Goal: Information Seeking & Learning: Find specific page/section

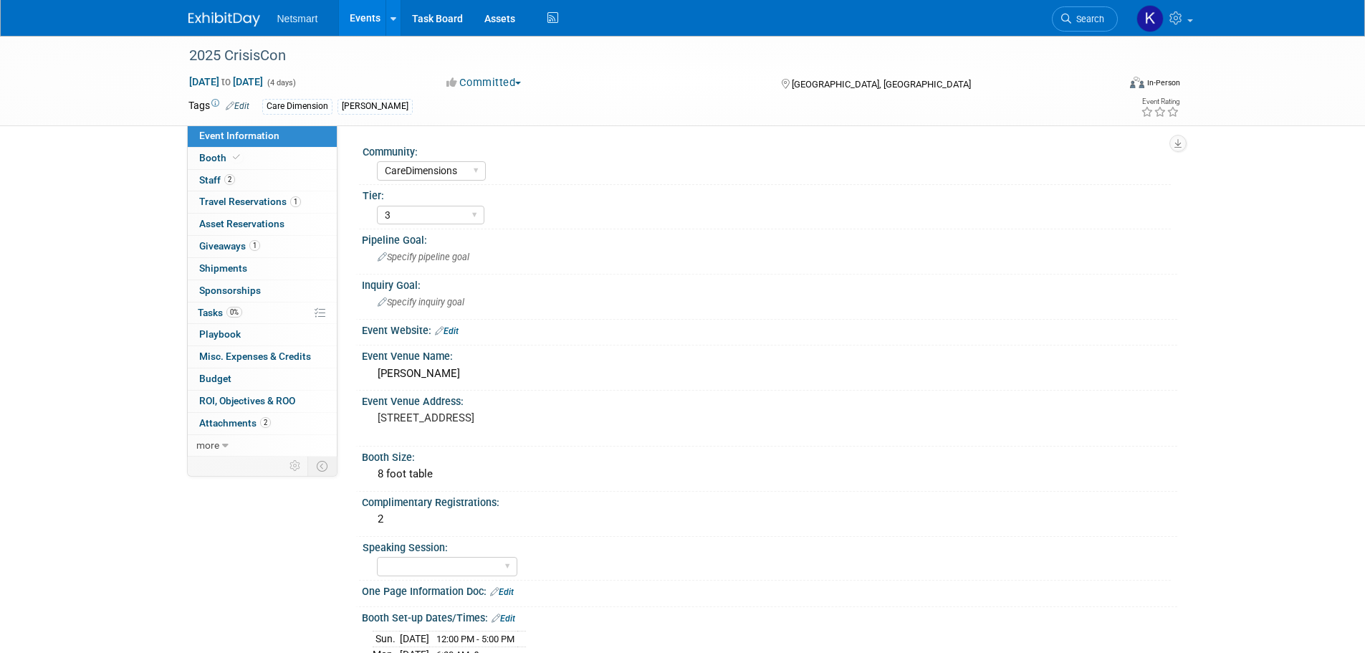
select select "CareDimensions"
select select "3"
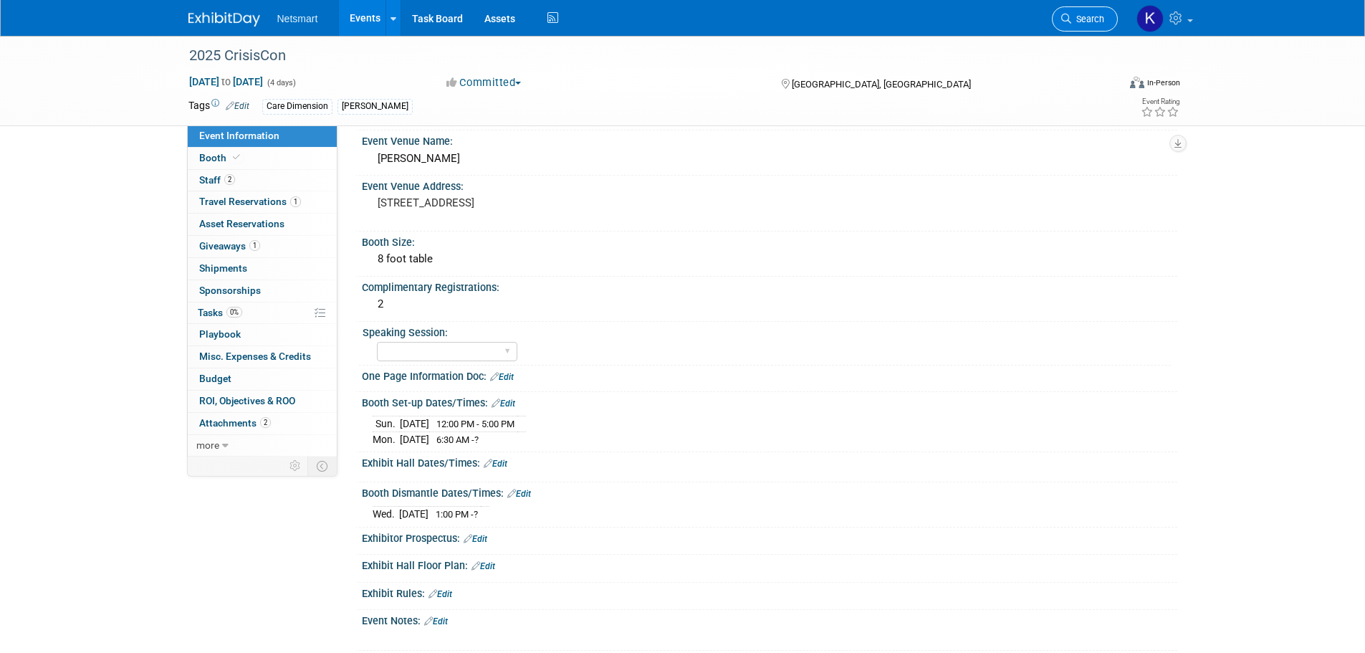
click at [1083, 17] on span "Search" at bounding box center [1087, 19] width 33 height 11
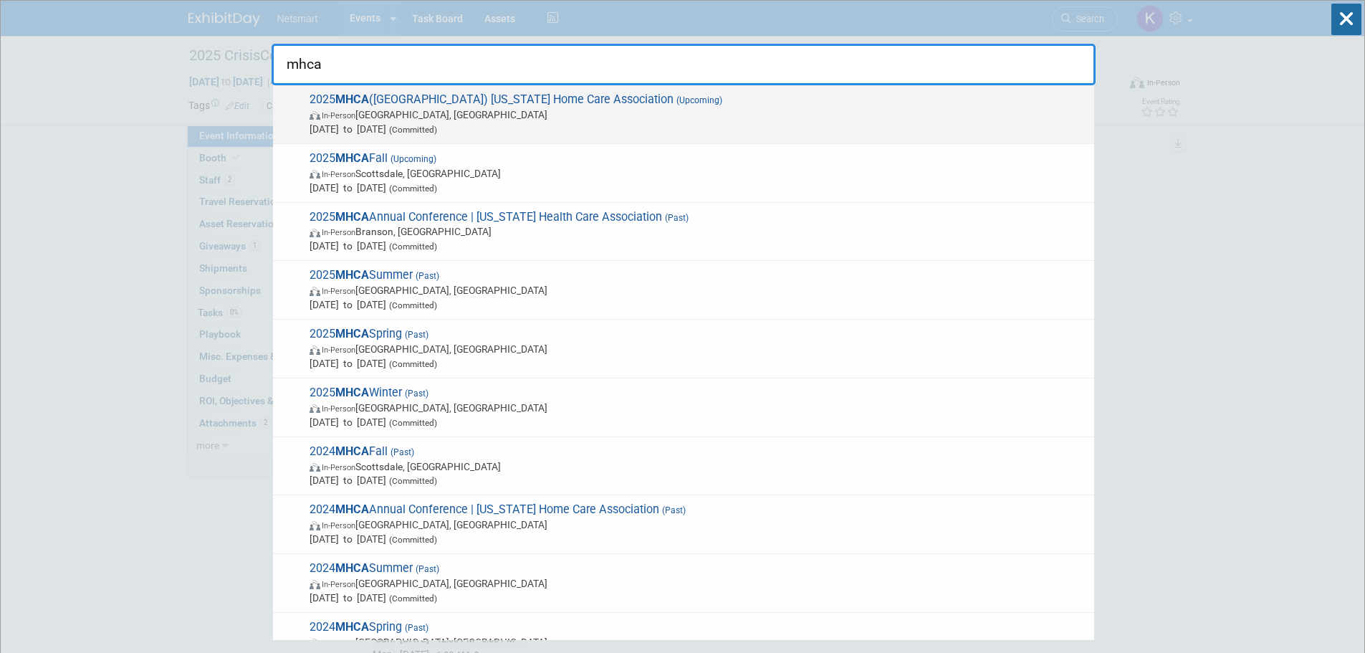
type input "mhca"
click at [549, 118] on span "In-Person Breezy Point, MN" at bounding box center [699, 114] width 778 height 14
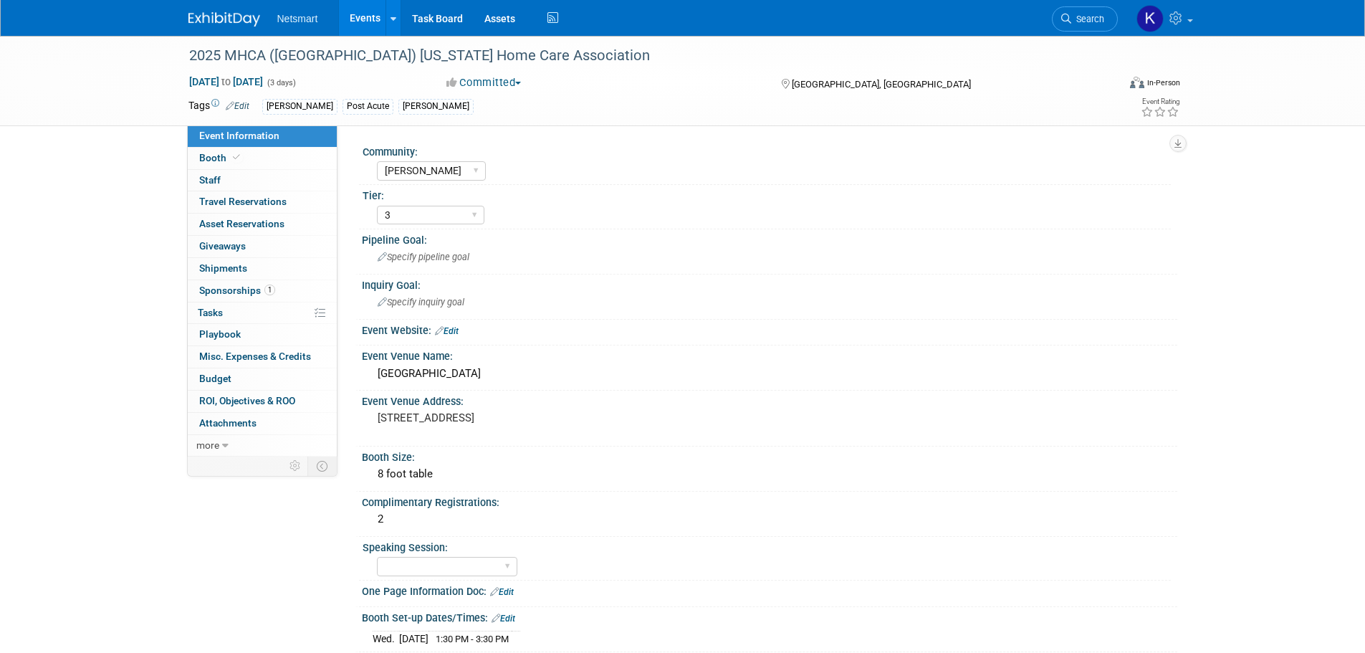
select select "[PERSON_NAME]"
select select "3"
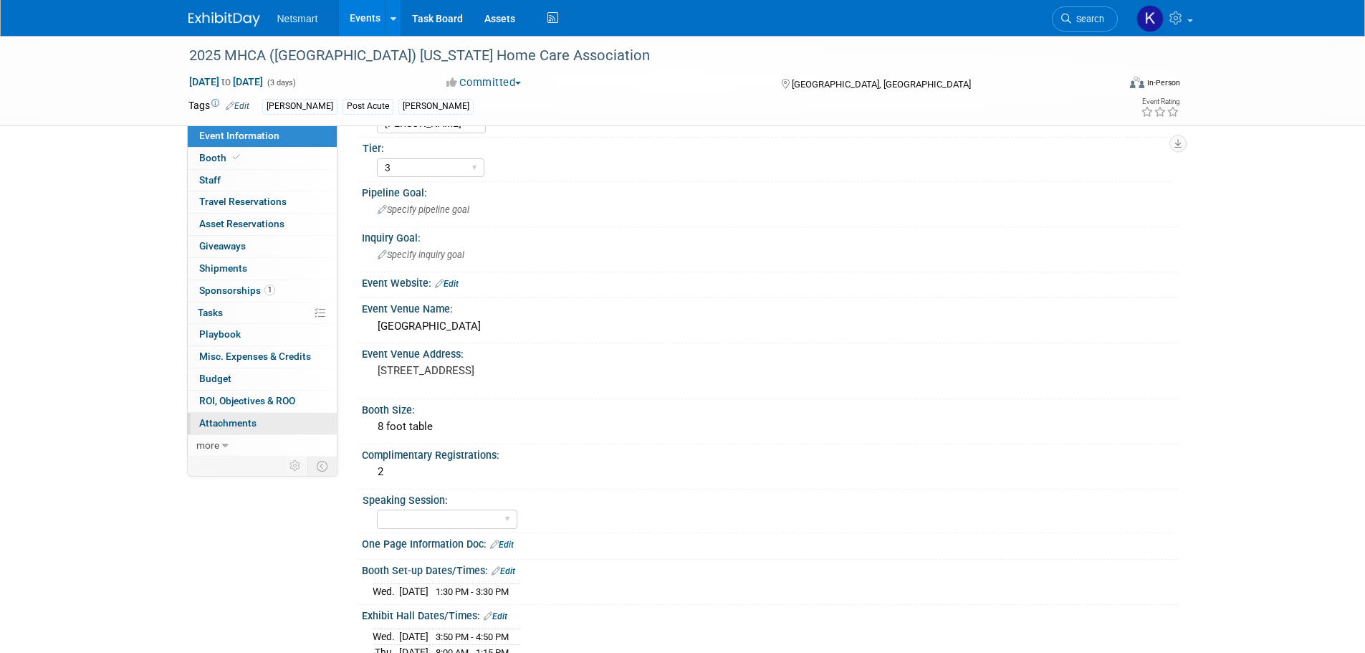
scroll to position [143, 0]
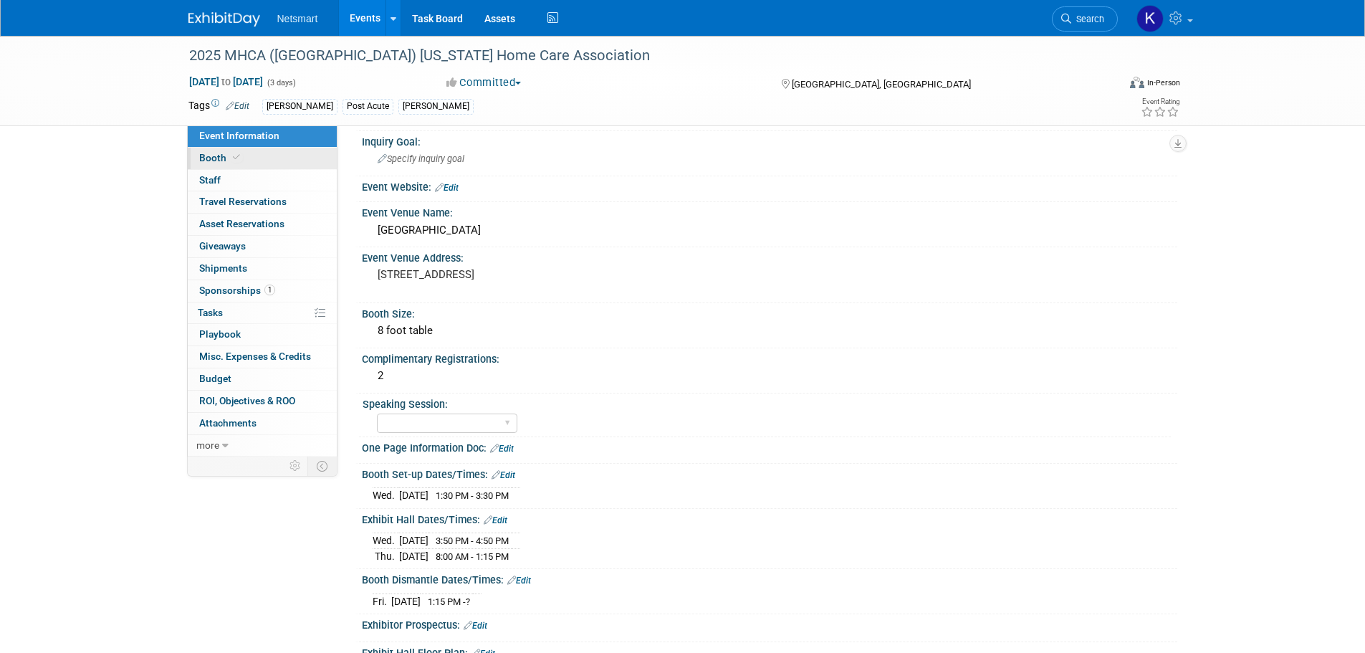
click at [243, 161] on link "Booth" at bounding box center [262, 158] width 149 height 21
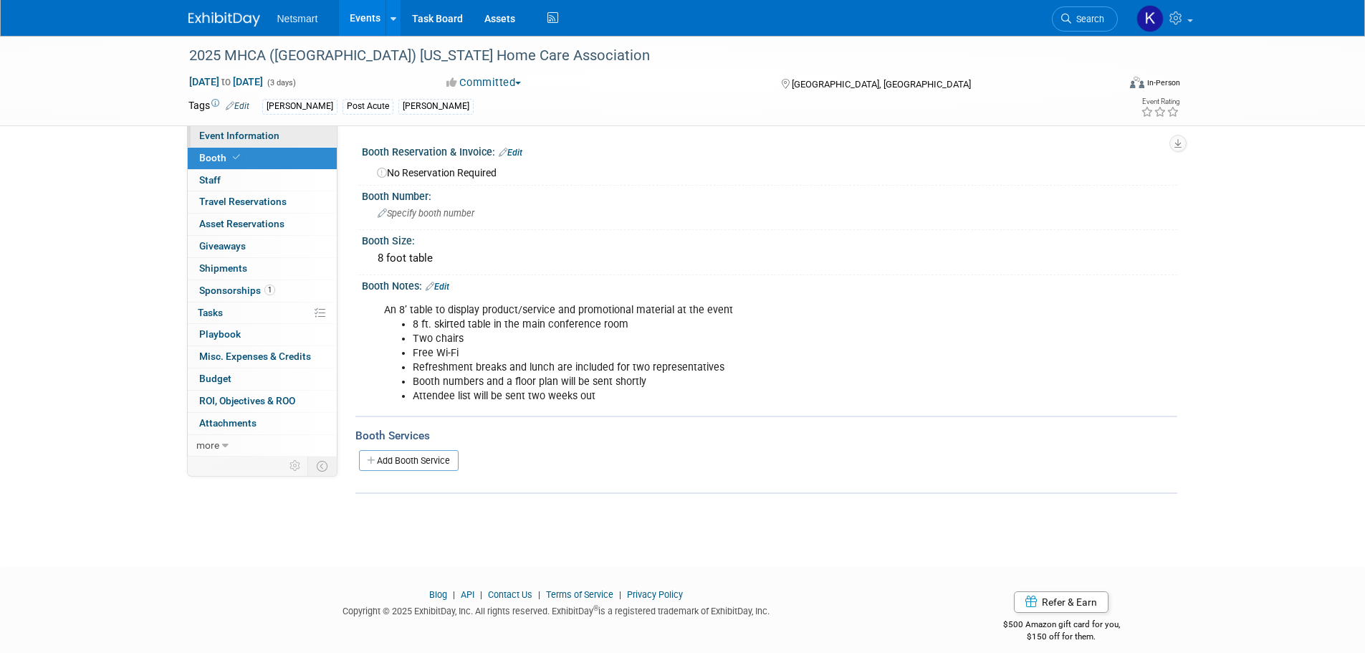
click at [287, 142] on link "Event Information" at bounding box center [262, 135] width 149 height 21
select select "[PERSON_NAME]"
select select "3"
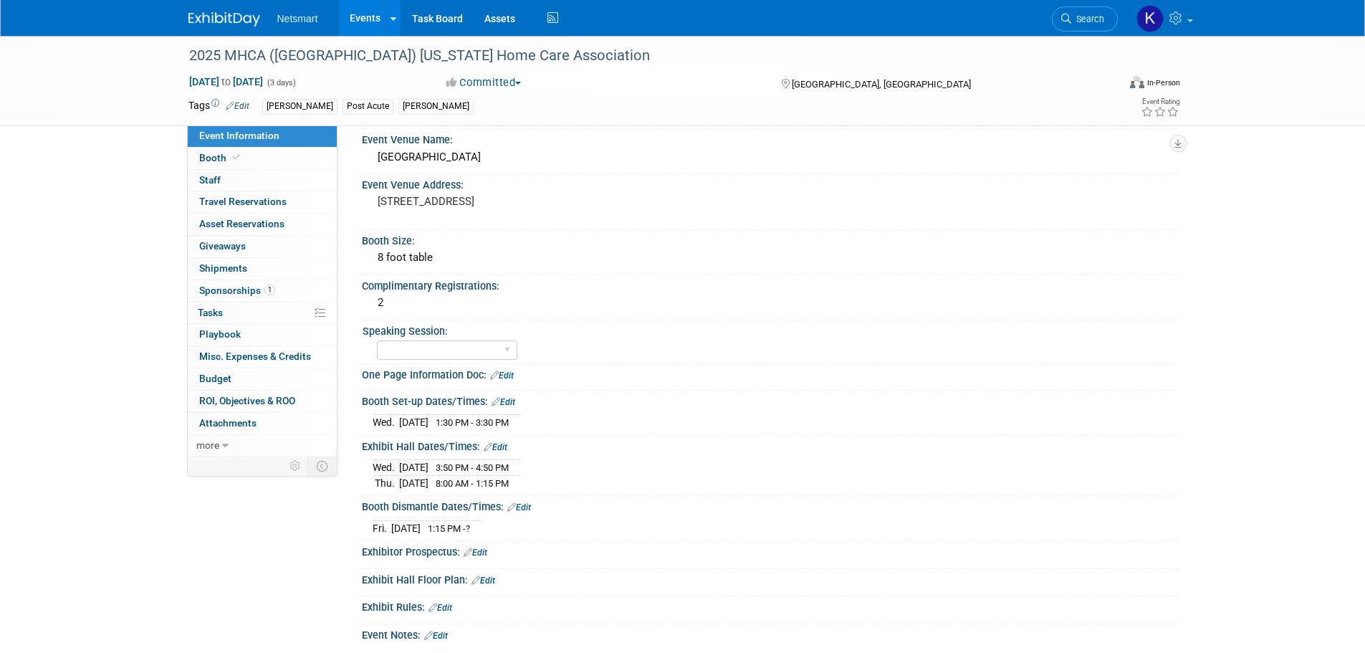
scroll to position [287, 0]
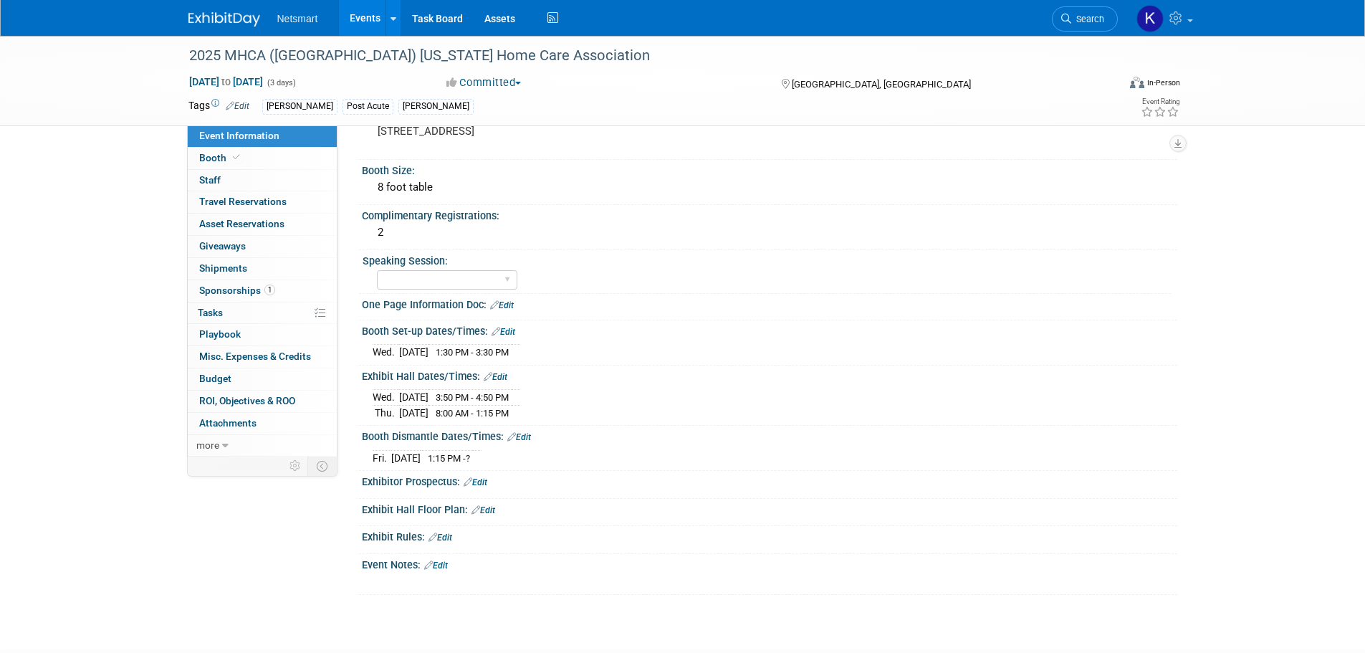
click at [462, 458] on span "1:15 PM - ?" at bounding box center [449, 458] width 42 height 11
click at [525, 435] on link "Edit" at bounding box center [519, 437] width 24 height 10
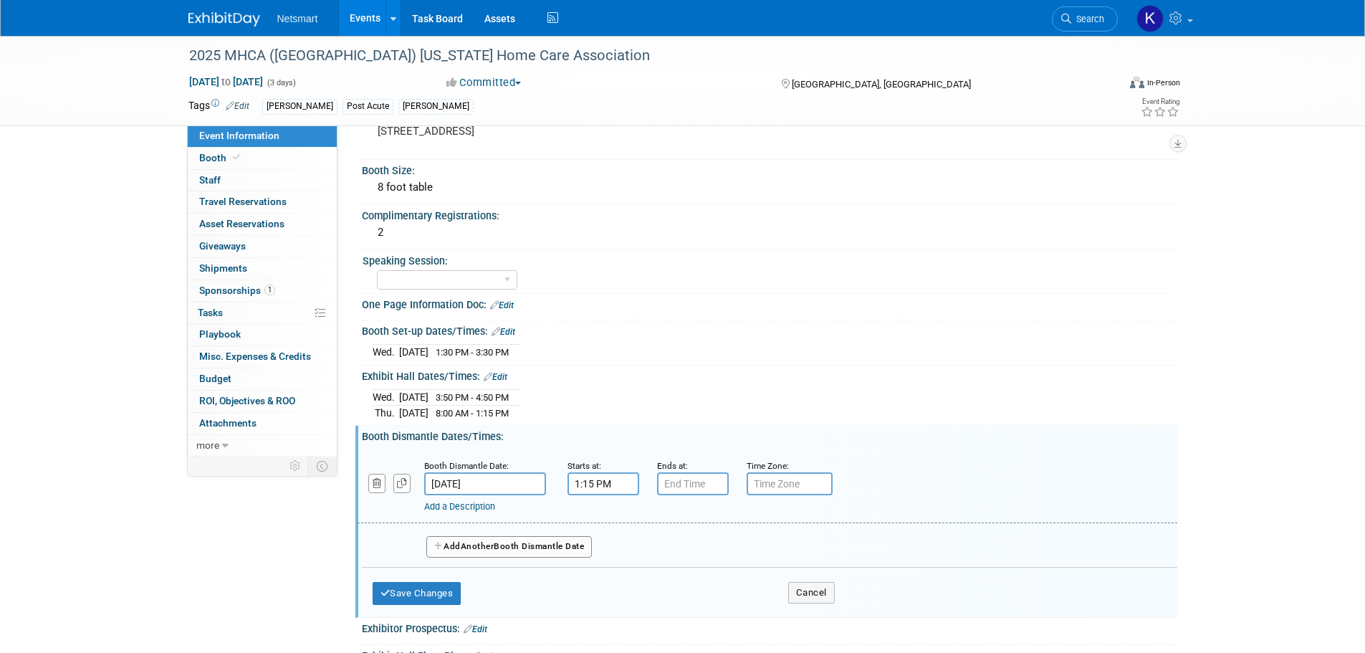
click at [477, 480] on input "Oct 3, 2025" at bounding box center [485, 483] width 122 height 23
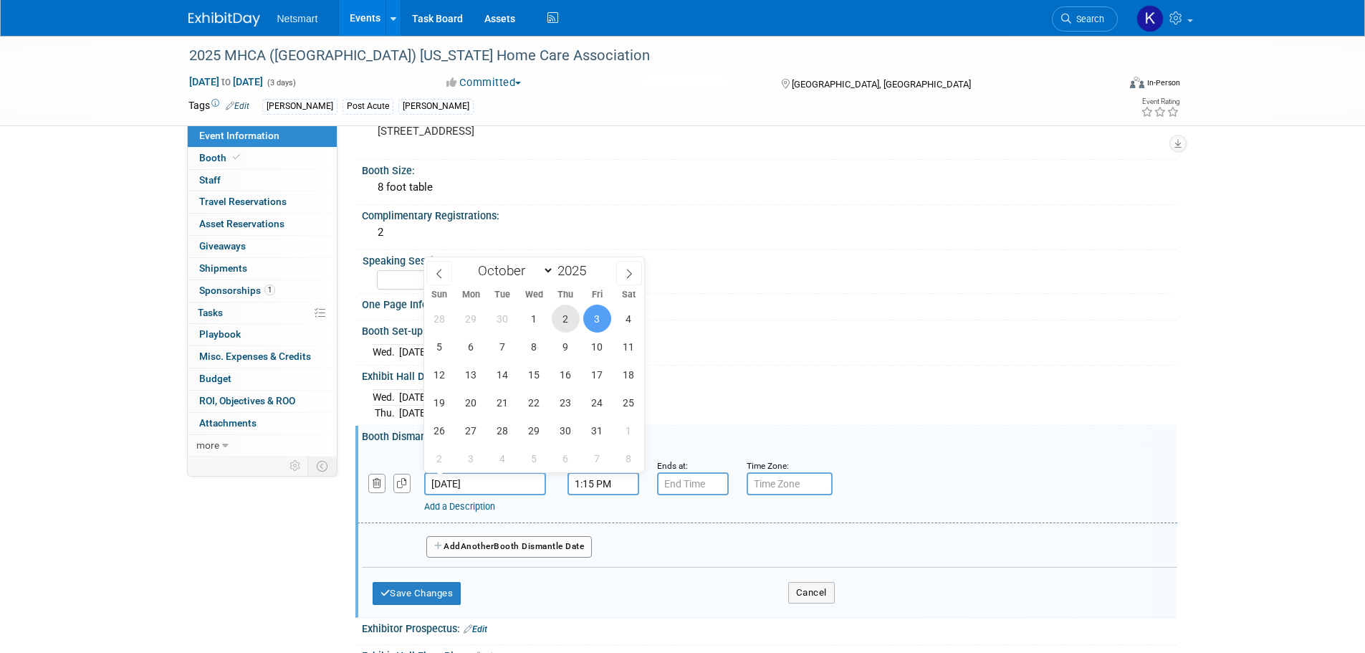
click at [576, 320] on span "2" at bounding box center [566, 319] width 28 height 28
type input "Oct 2, 2025"
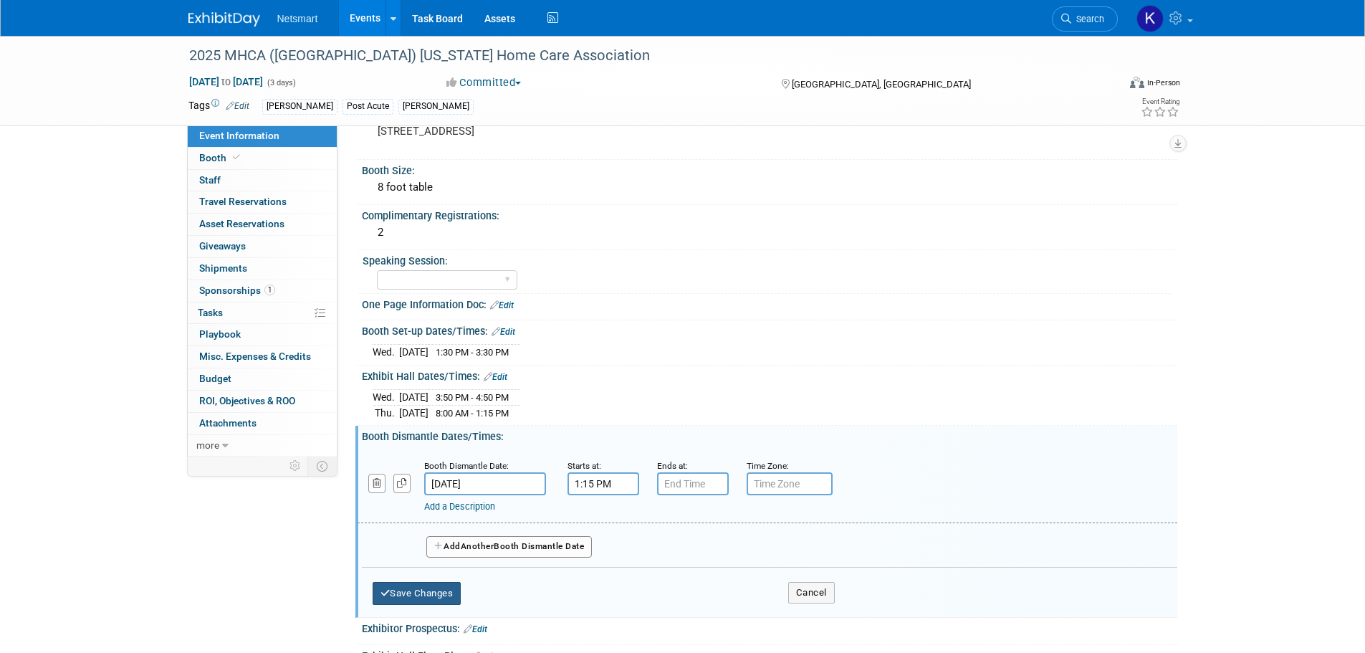
click at [462, 582] on button "Save Changes" at bounding box center [417, 593] width 89 height 23
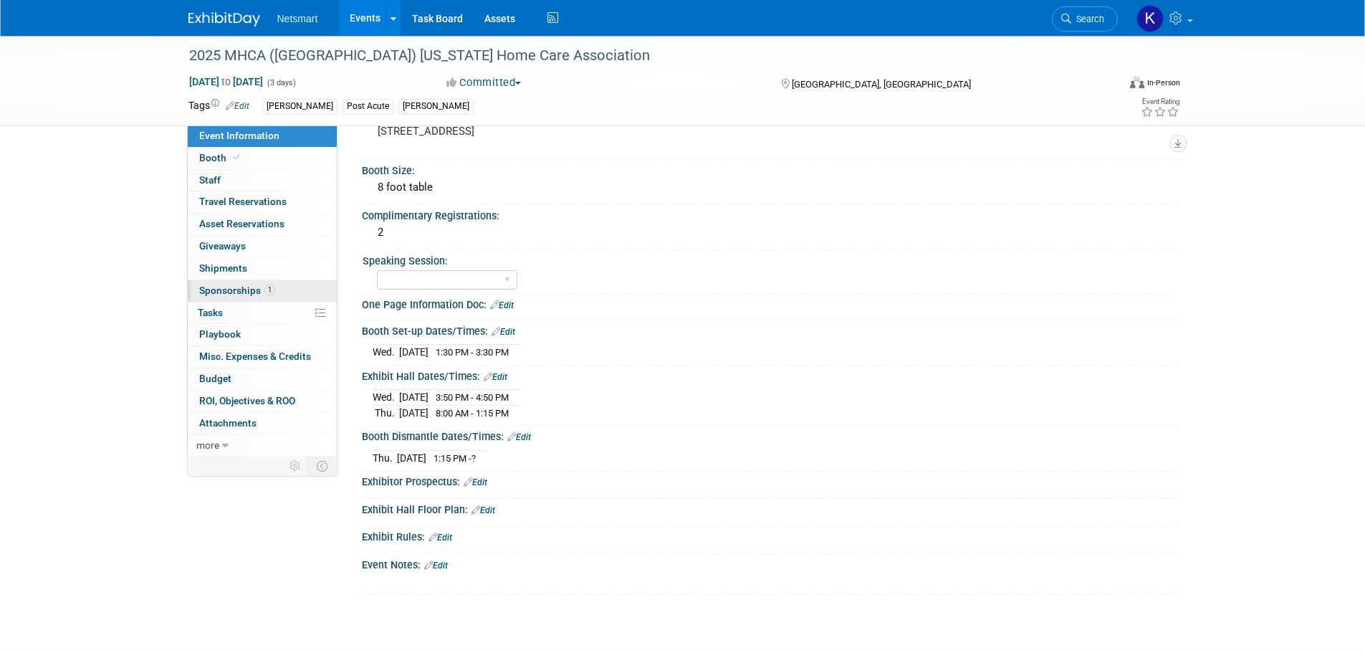
click at [267, 292] on span "1" at bounding box center [269, 290] width 11 height 11
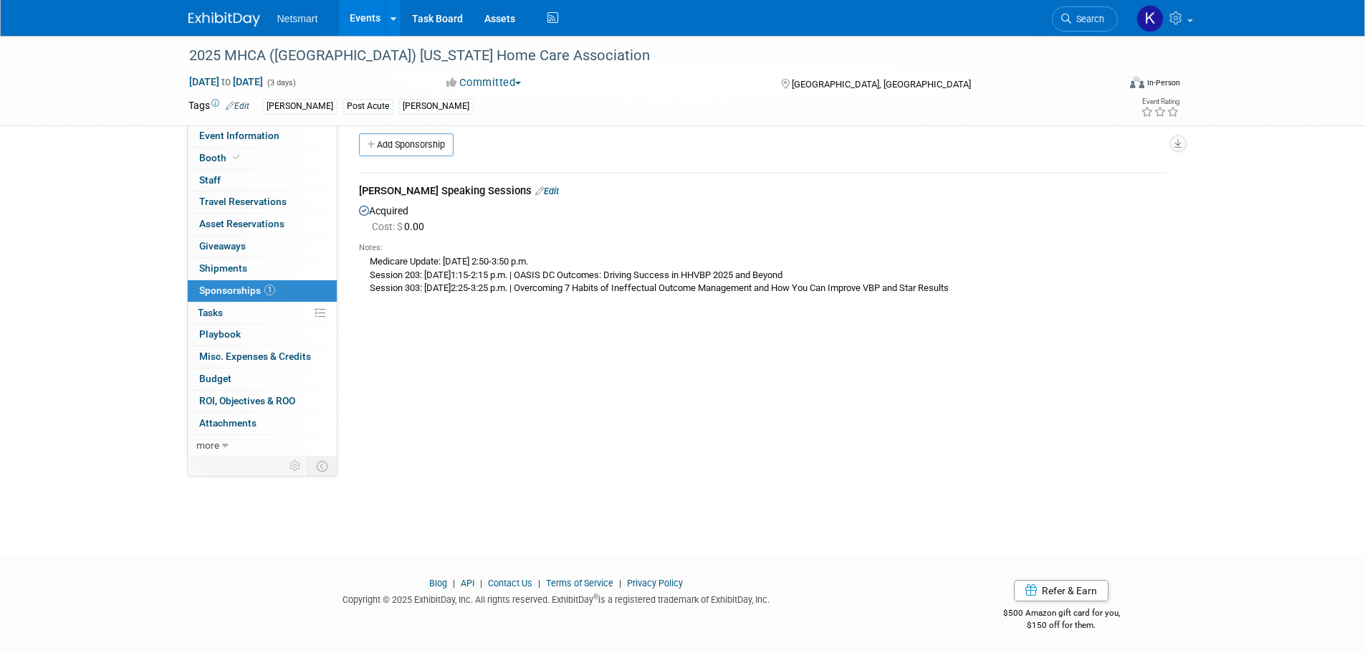
scroll to position [14, 0]
click at [637, 275] on div "Medicare Update: Wednesday, October 1, 2025 – 2:50-3:50 p.m. Session 203: Thurs…" at bounding box center [763, 272] width 808 height 42
click at [880, 274] on div "Medicare Update: Wednesday, October 1, 2025 – 2:50-3:50 p.m. Session 203: Thurs…" at bounding box center [763, 272] width 808 height 42
click at [892, 275] on div "Medicare Update: Wednesday, October 1, 2025 – 2:50-3:50 p.m. Session 203: Thurs…" at bounding box center [763, 272] width 808 height 42
drag, startPoint x: 886, startPoint y: 274, endPoint x: 608, endPoint y: 273, distance: 278.1
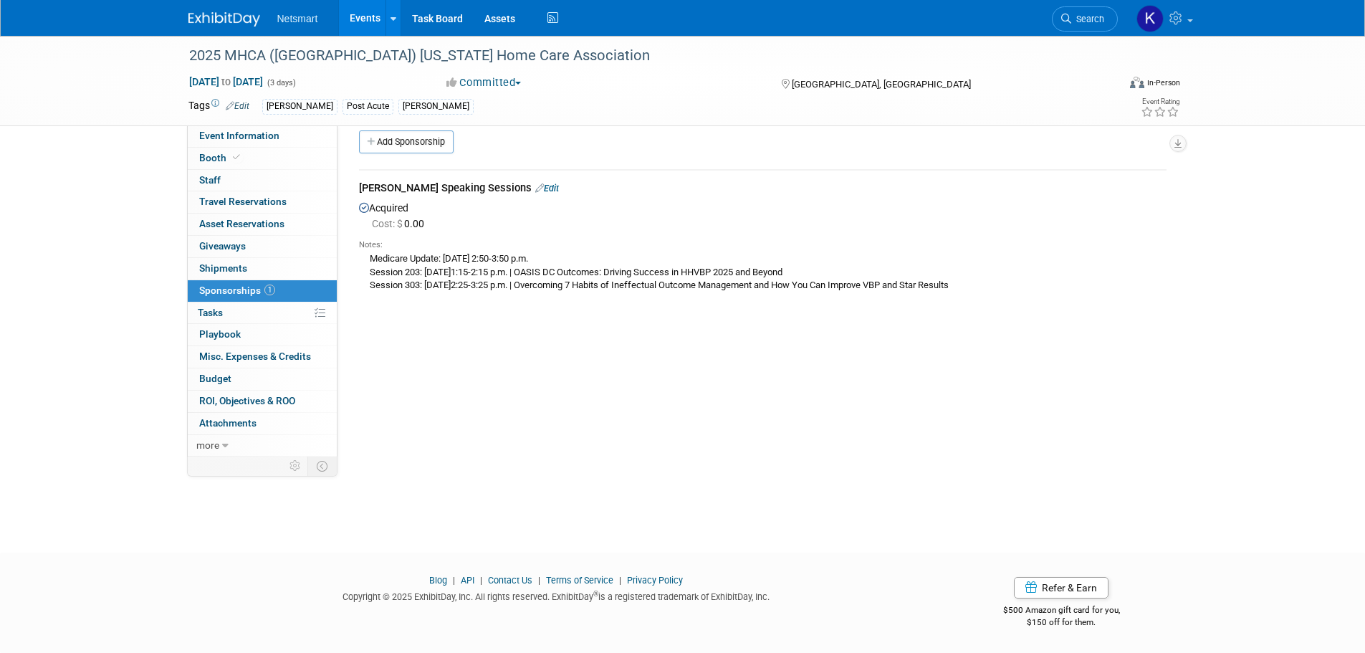
click at [608, 273] on div "Medicare Update: Wednesday, October 1, 2025 – 2:50-3:50 p.m. Session 203: Thurs…" at bounding box center [763, 272] width 808 height 42
copy div "OASIS DC Outcomes: Driving Success in HHVBP 2025 and Beyond"
click at [750, 252] on div "Medicare Update: Wednesday, October 1, 2025 – 2:50-3:50 p.m. Session 203: Thurs…" at bounding box center [763, 272] width 808 height 42
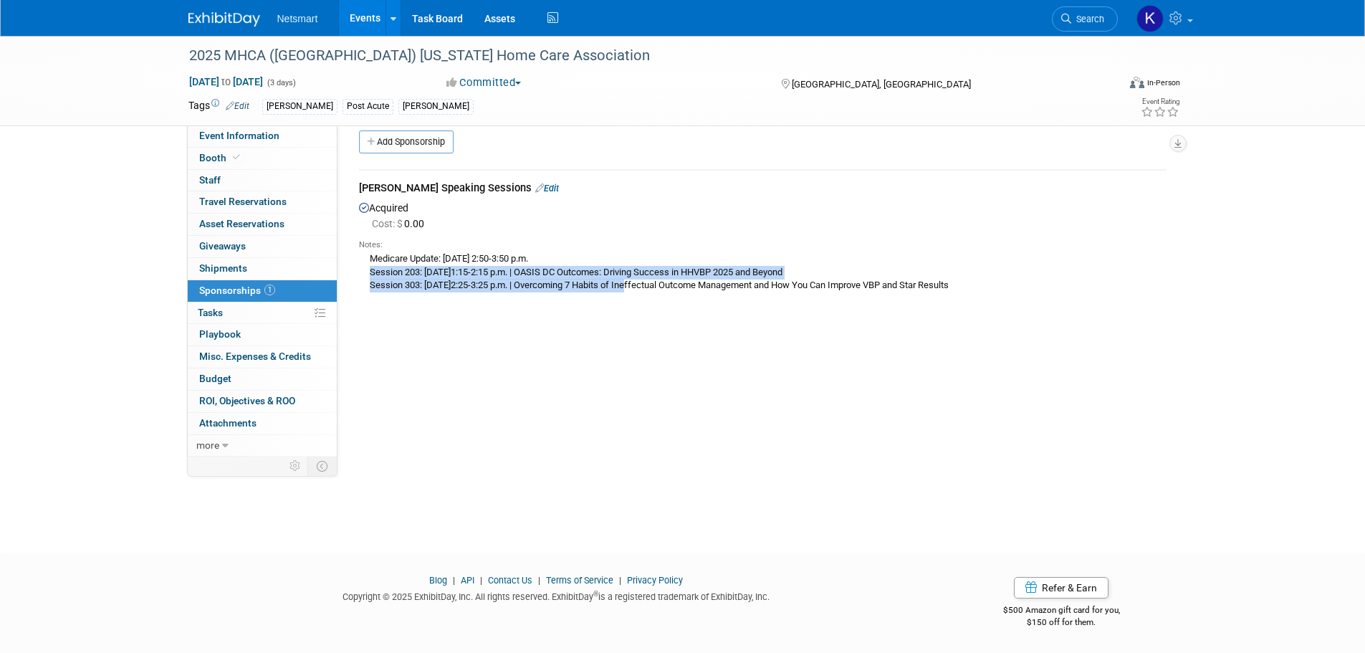
drag, startPoint x: 1070, startPoint y: 277, endPoint x: 631, endPoint y: 292, distance: 438.8
click at [631, 292] on div "Medicare Update: Wednesday, October 1, 2025 – 2:50-3:50 p.m. Session 203: Thurs…" at bounding box center [763, 272] width 808 height 42
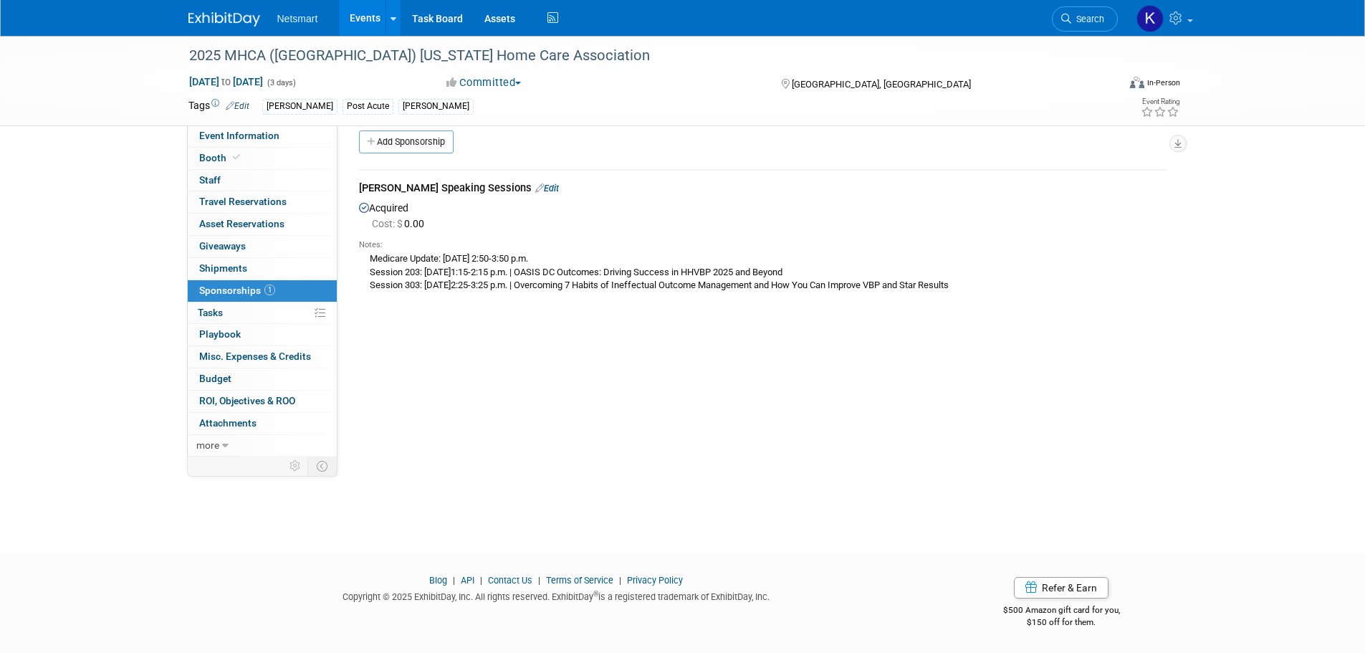
click at [672, 298] on td "Lisa Selman-Holman Speaking Sessions Edit Acquired Cost: $ 0.00 Notes:" at bounding box center [763, 238] width 808 height 137
drag, startPoint x: 1056, startPoint y: 285, endPoint x: 609, endPoint y: 290, distance: 446.5
click at [609, 290] on div "Medicare Update: Wednesday, October 1, 2025 – 2:50-3:50 p.m. Session 203: Thurs…" at bounding box center [763, 272] width 808 height 42
copy div "Overcoming 7 Habits of Ineffectual Outcome Management and How You Can Improve V…"
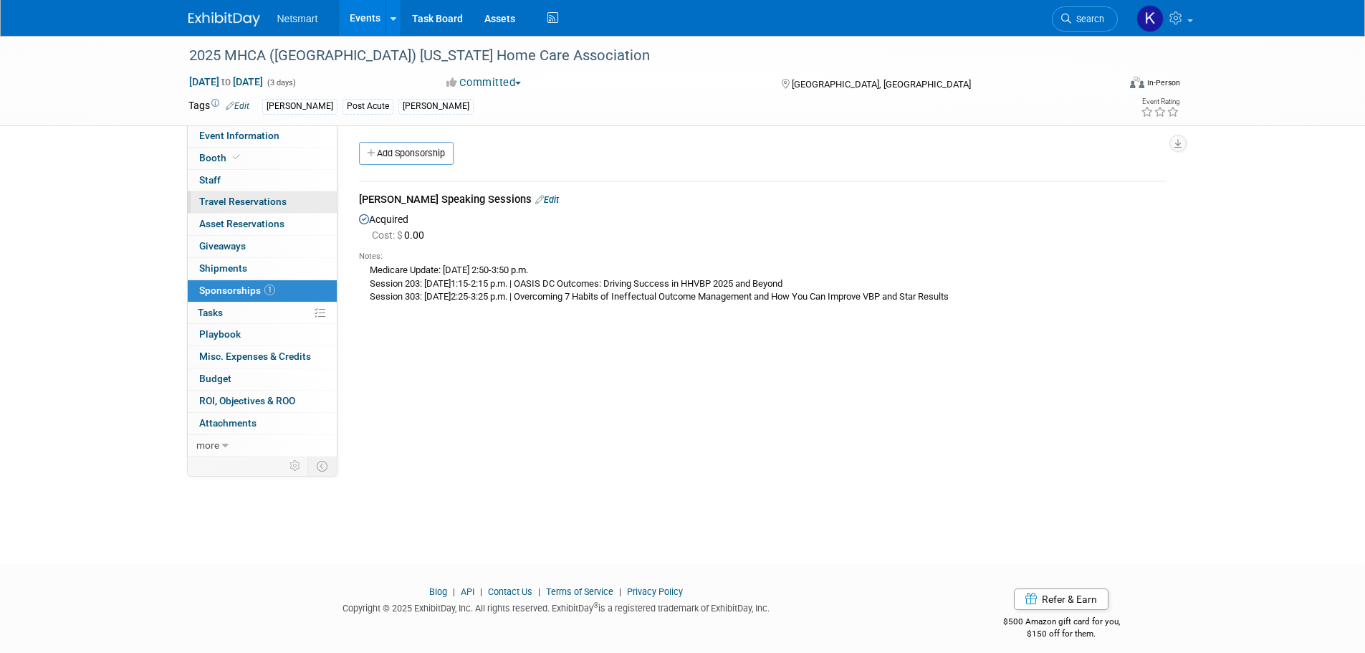
scroll to position [0, 0]
click at [256, 135] on span "Event Information" at bounding box center [239, 135] width 80 height 11
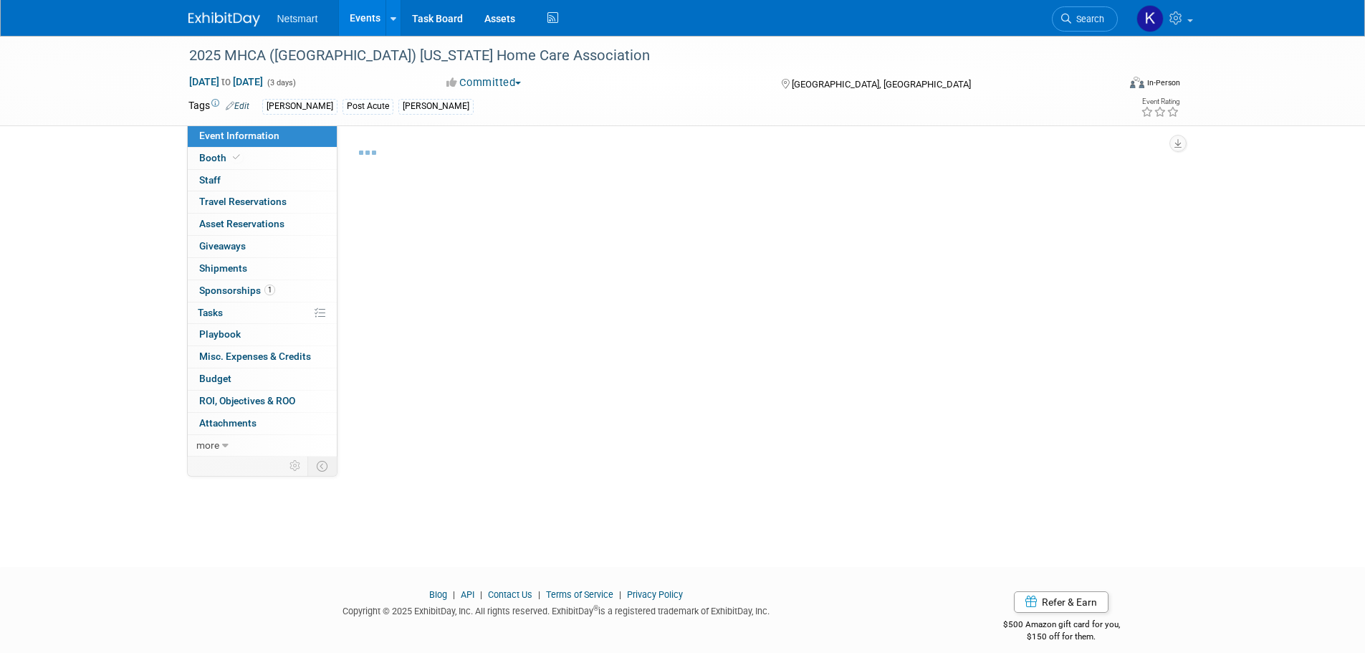
select select "[PERSON_NAME]"
select select "3"
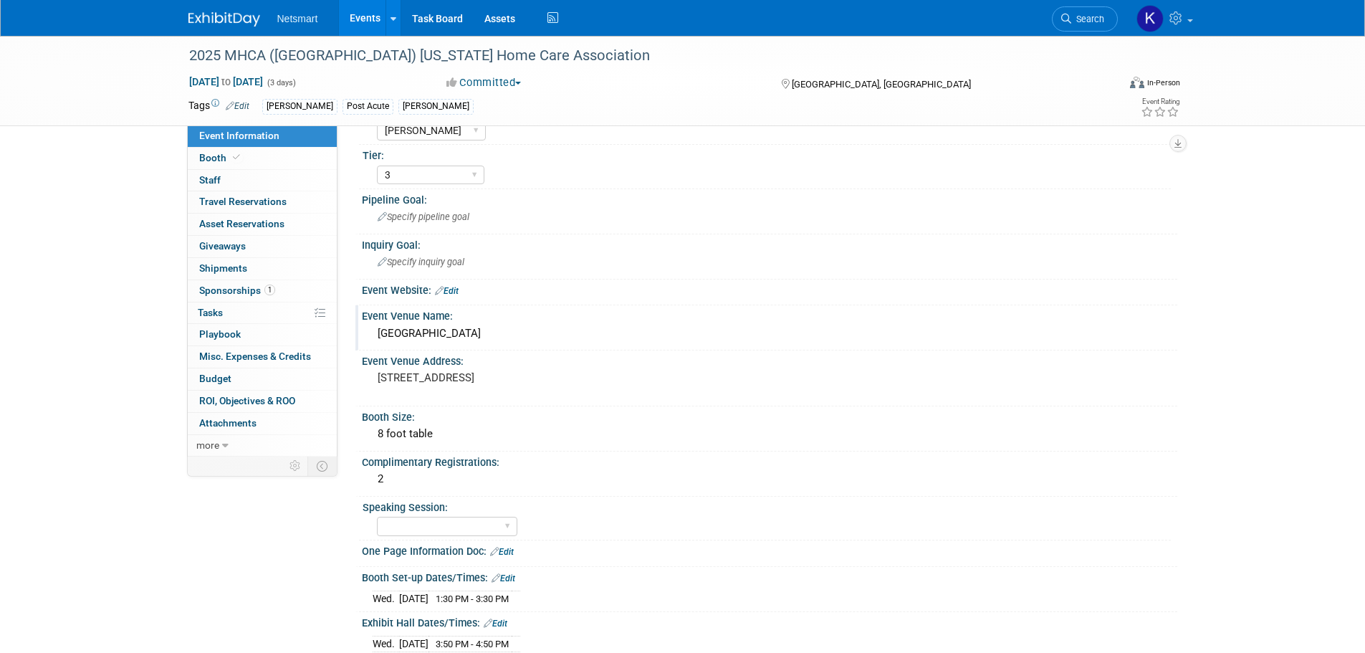
scroll to position [72, 0]
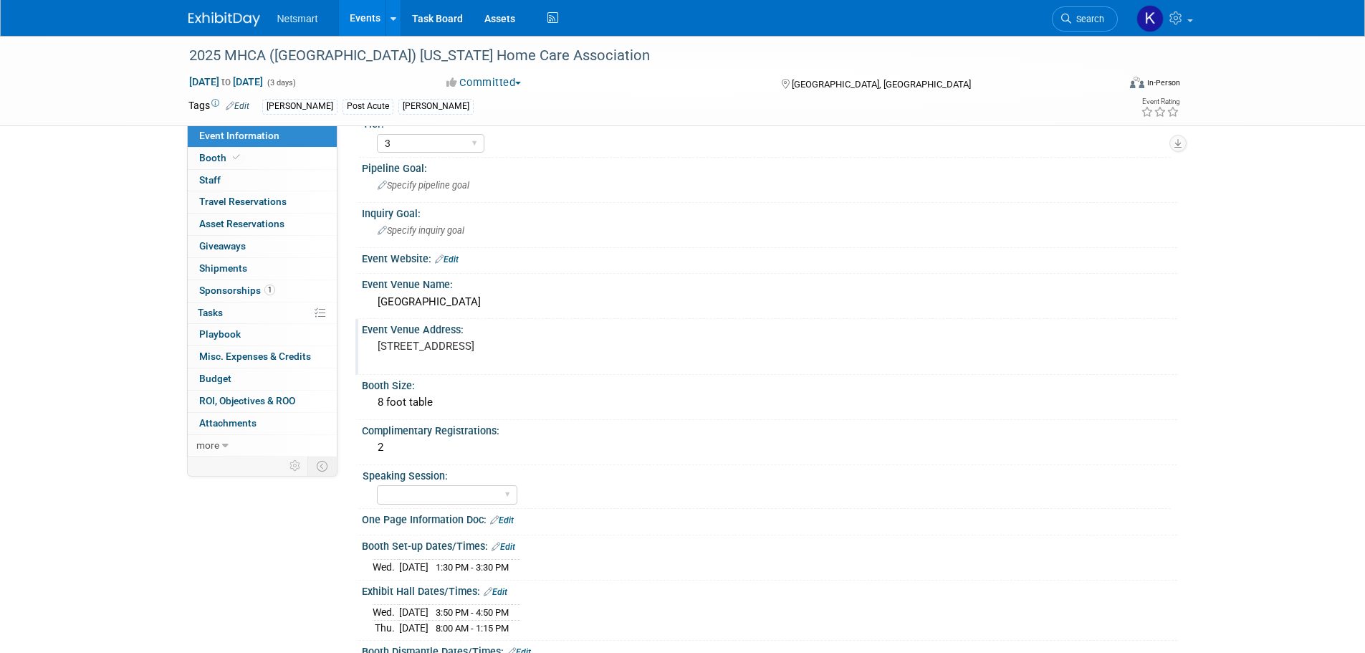
drag, startPoint x: 497, startPoint y: 363, endPoint x: 373, endPoint y: 347, distance: 125.8
click at [373, 347] on div "9252 Breezy Point Drive Breezy Point, MN 56472" at bounding box center [532, 352] width 318 height 33
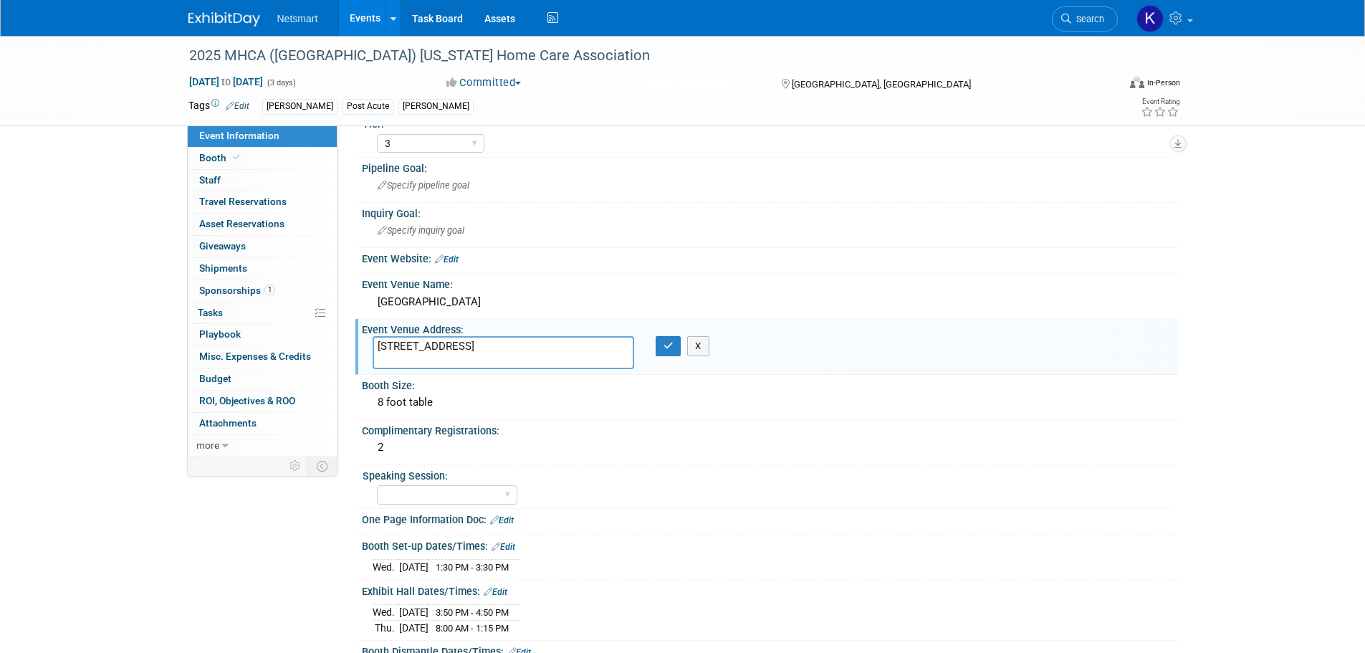
drag, startPoint x: 434, startPoint y: 358, endPoint x: 371, endPoint y: 348, distance: 63.1
click at [371, 348] on div "9252 Breezy Point Drive Breezy Point, MN 56472" at bounding box center [503, 352] width 283 height 33
click at [681, 345] on div "X" at bounding box center [673, 346] width 35 height 20
click at [672, 345] on icon "button" at bounding box center [669, 345] width 10 height 9
